Goal: Transaction & Acquisition: Subscribe to service/newsletter

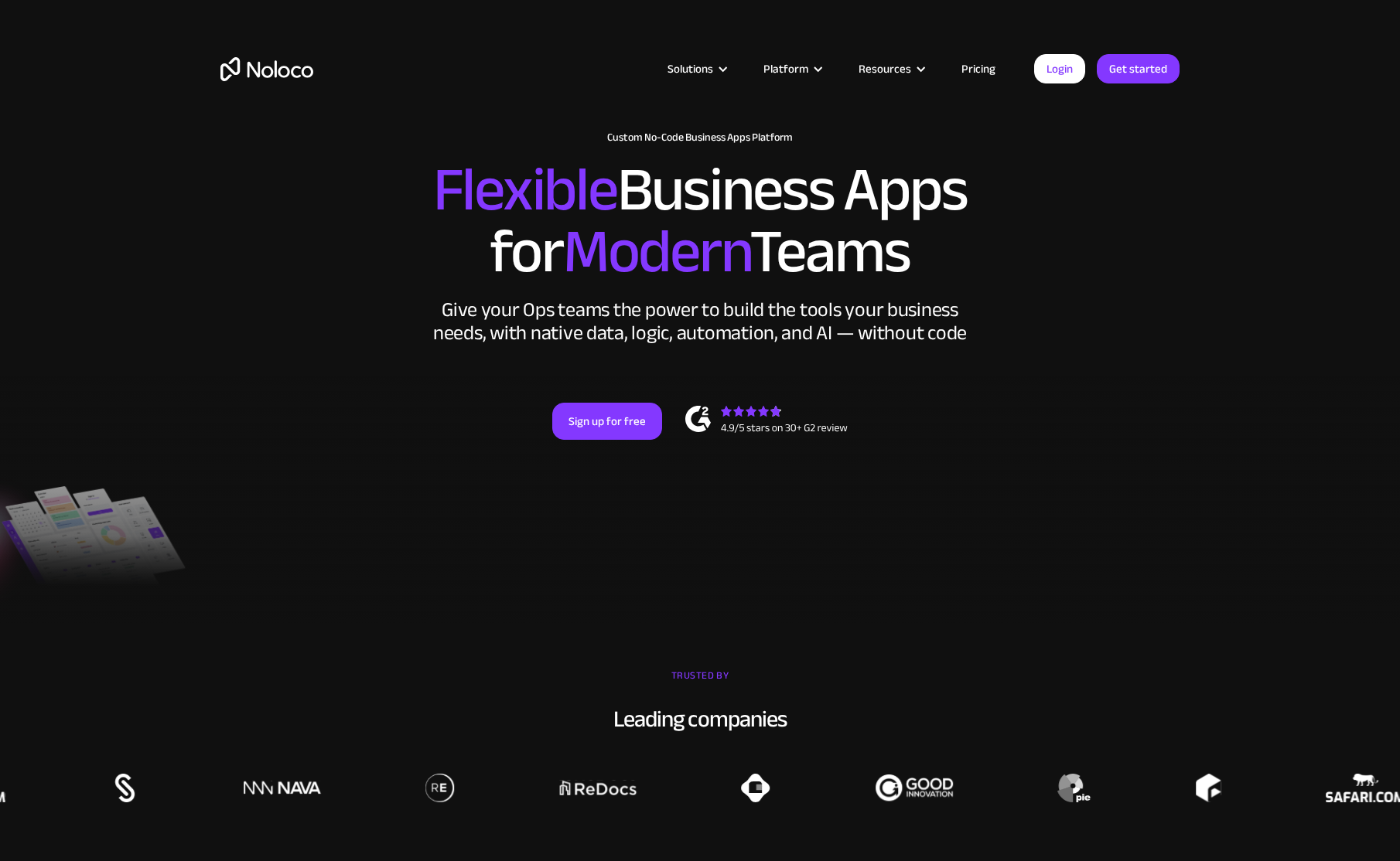
click at [980, 69] on link "Pricing" at bounding box center [978, 69] width 73 height 20
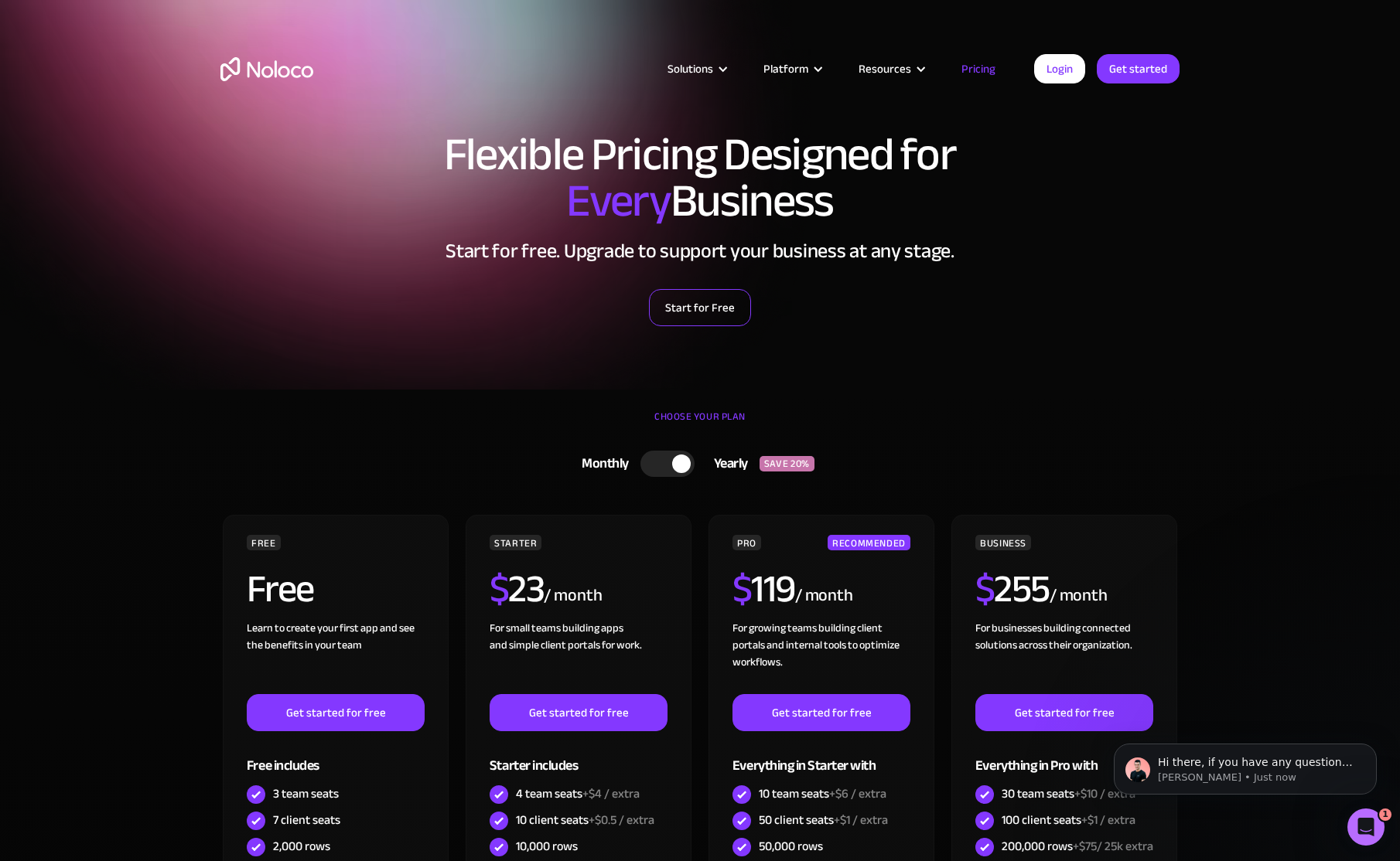
click at [700, 313] on link "Start for Free" at bounding box center [700, 307] width 102 height 37
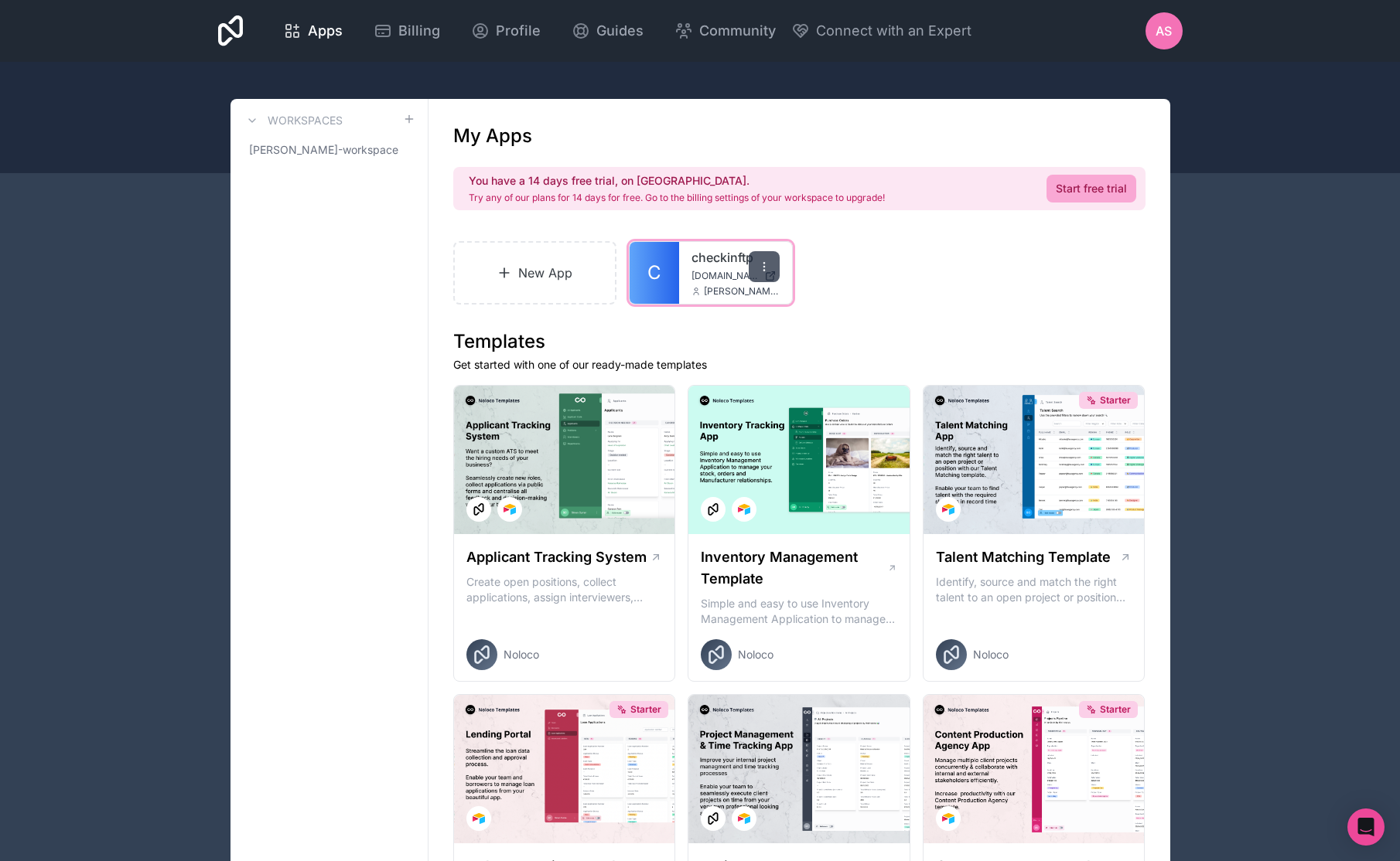
click at [767, 270] on icon at bounding box center [764, 266] width 12 height 12
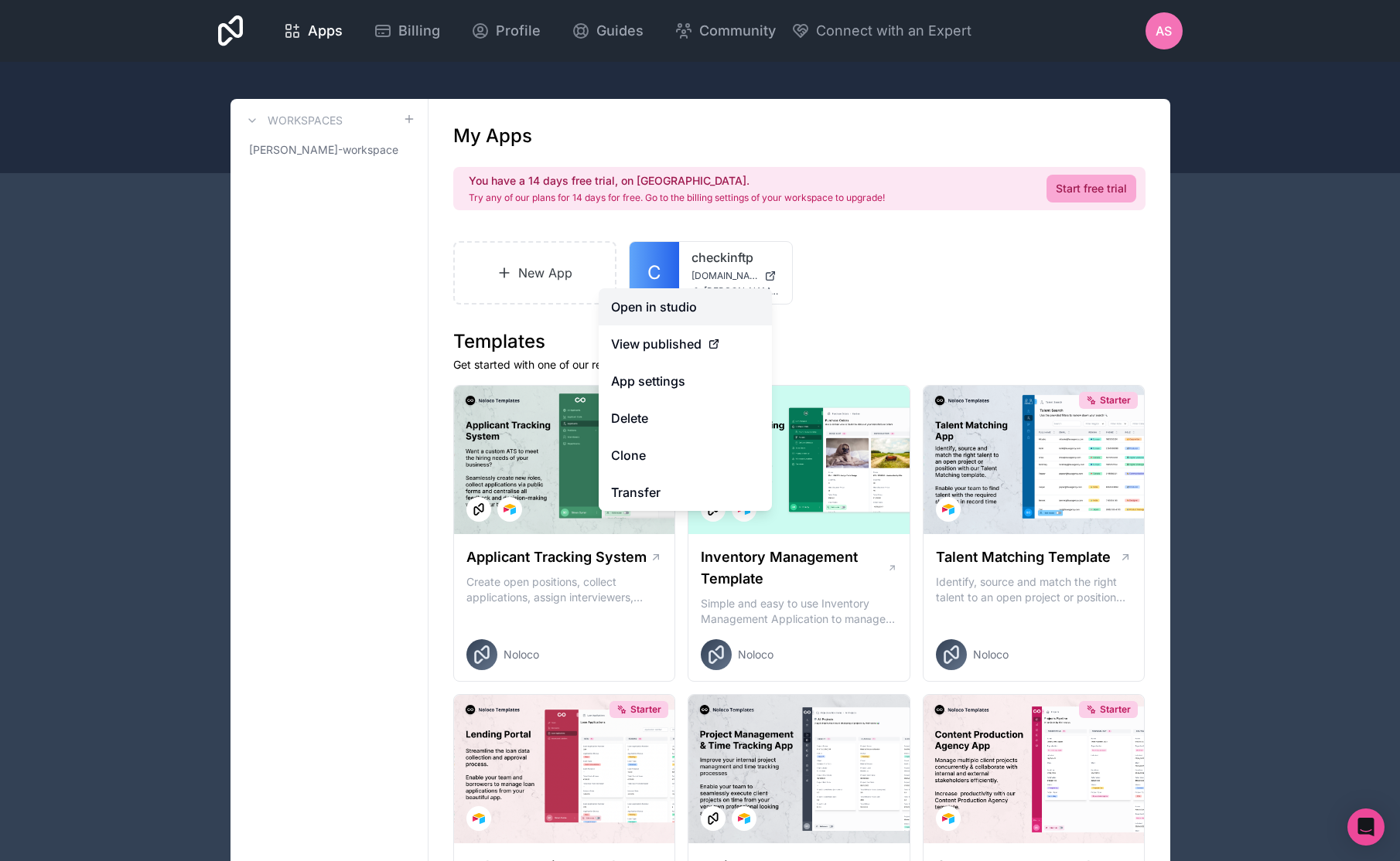
click at [698, 302] on link "Open in studio" at bounding box center [686, 306] width 173 height 37
